Goal: Consume media (video, audio)

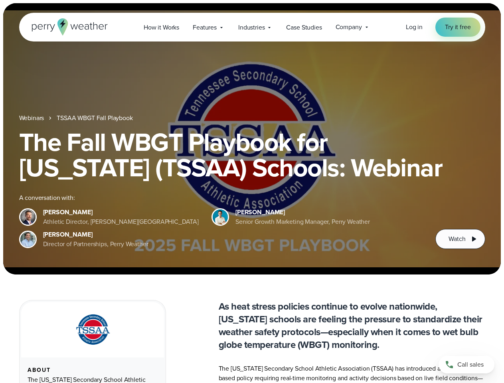
click at [252, 192] on div "The Fall WBGT Playbook for [US_STATE] (TSSAA) Schools: Webinar A conversation w…" at bounding box center [252, 189] width 466 height 120
click at [252, 27] on span "Industries" at bounding box center [251, 28] width 26 height 10
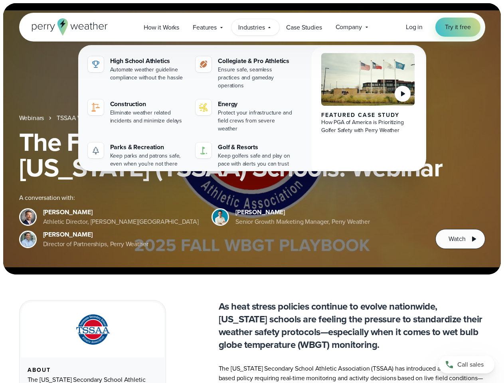
click at [252, 139] on h1 "The Fall WBGT Playbook for [US_STATE] (TSSAA) Schools: Webinar" at bounding box center [252, 154] width 466 height 51
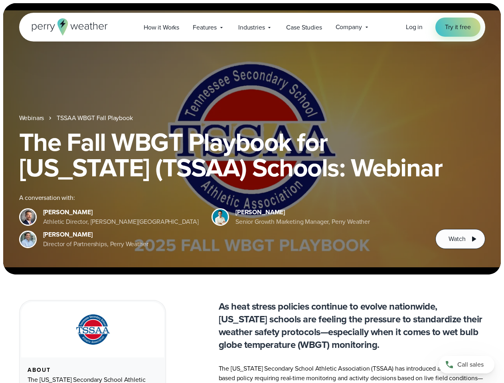
click at [95, 118] on link "TSSAA WBGT Fall Playbook" at bounding box center [95, 118] width 76 height 10
click at [460, 239] on span "Watch" at bounding box center [457, 239] width 17 height 10
